Goal: Information Seeking & Learning: Compare options

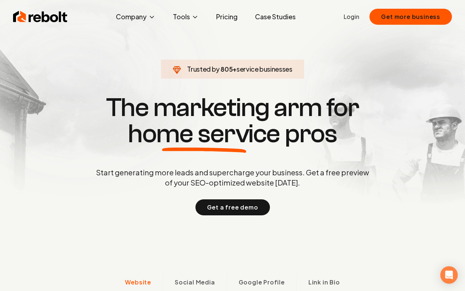
click at [227, 20] on link "Pricing" at bounding box center [227, 16] width 33 height 15
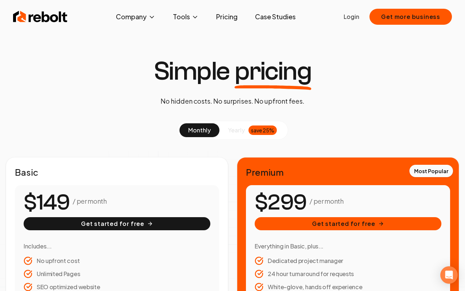
click at [242, 132] on span "yearly" at bounding box center [236, 130] width 17 height 9
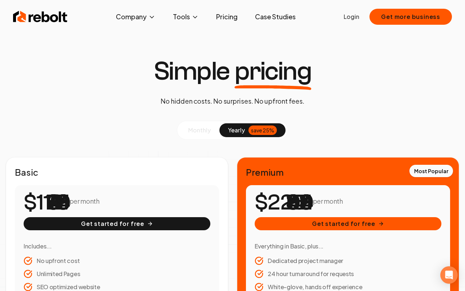
click at [193, 126] on span "monthly" at bounding box center [199, 130] width 23 height 8
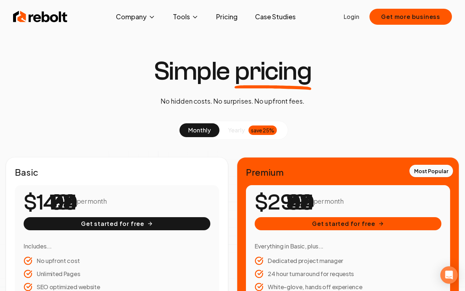
click at [241, 126] on span "yearly" at bounding box center [236, 130] width 17 height 9
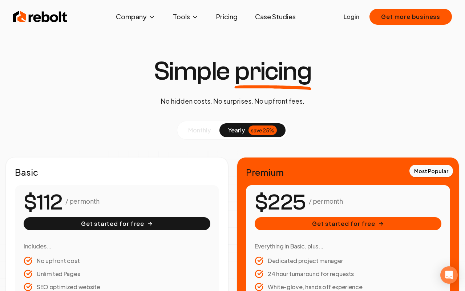
click at [193, 126] on span "monthly" at bounding box center [199, 130] width 23 height 8
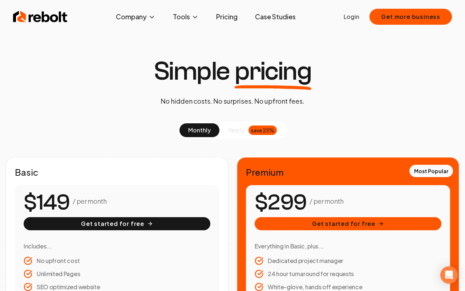
click at [236, 131] on span "yearly" at bounding box center [236, 130] width 17 height 9
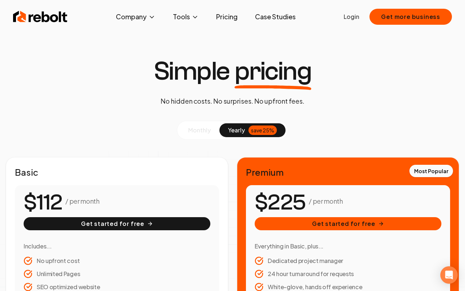
click at [210, 130] on span "monthly" at bounding box center [199, 130] width 23 height 8
